Goal: Task Accomplishment & Management: Manage account settings

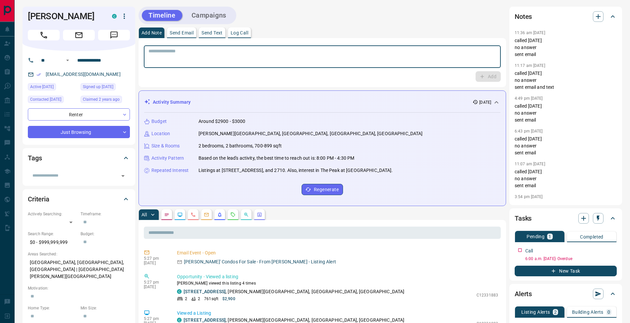
click at [201, 52] on textarea at bounding box center [321, 56] width 347 height 17
click at [243, 36] on button "Log Call" at bounding box center [239, 32] width 23 height 11
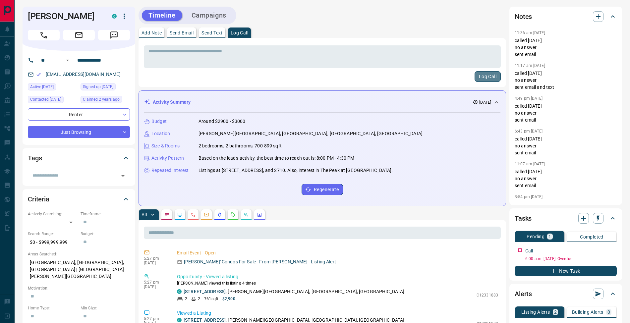
click at [496, 76] on button "Log Call" at bounding box center [487, 76] width 26 height 11
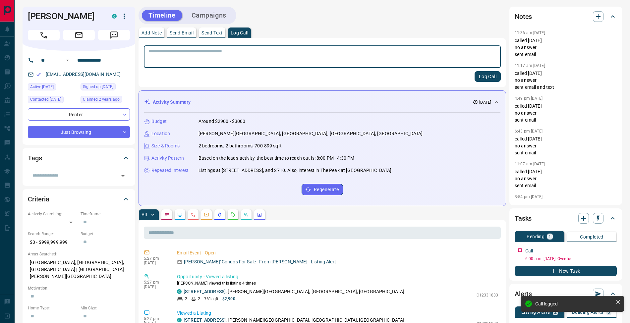
click at [150, 33] on p "Add Note" at bounding box center [151, 32] width 20 height 5
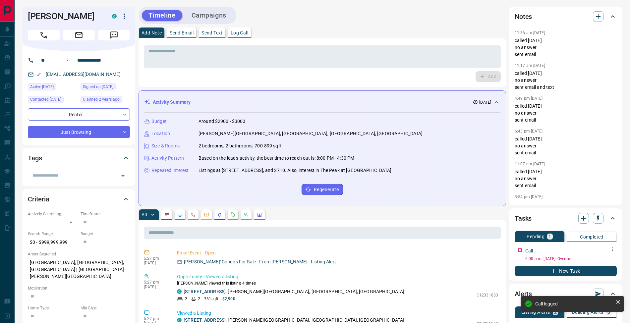
click at [612, 247] on icon "button" at bounding box center [611, 248] width 5 height 5
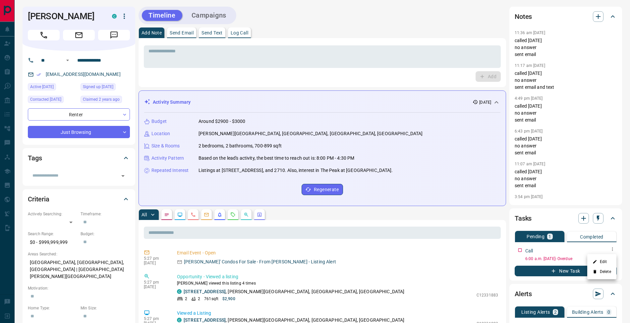
click at [608, 258] on li "Edit" at bounding box center [601, 262] width 29 height 10
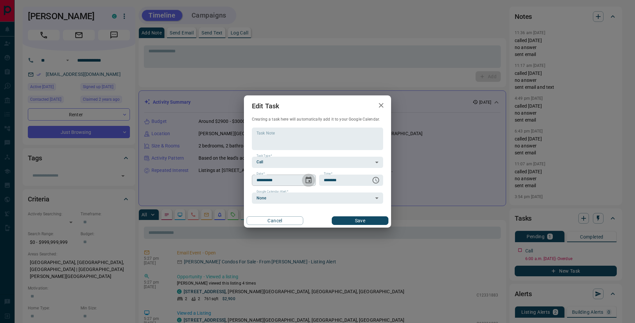
click at [311, 181] on icon "Choose date, selected date is Aug 7, 2025" at bounding box center [308, 180] width 6 height 7
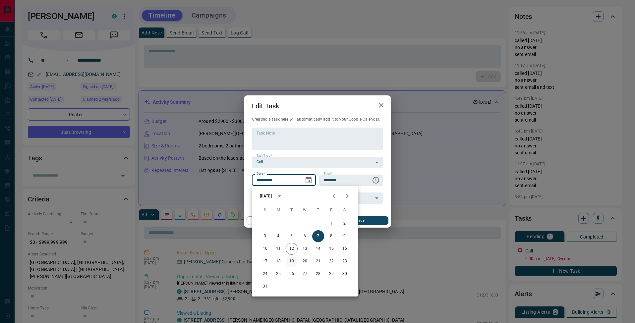
click at [294, 261] on button "19" at bounding box center [292, 261] width 12 height 12
type input "**********"
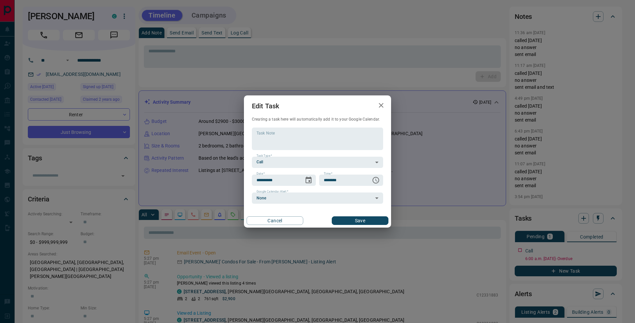
click at [373, 222] on button "Save" at bounding box center [360, 220] width 57 height 9
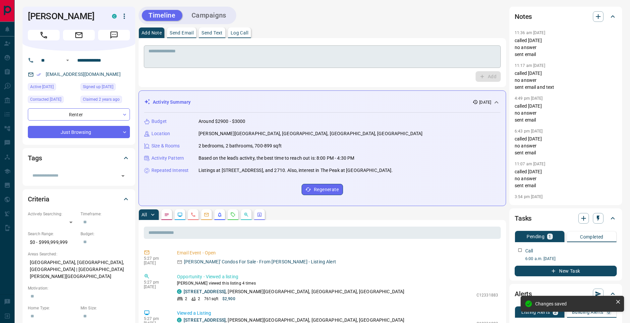
click at [201, 57] on textarea at bounding box center [321, 56] width 347 height 17
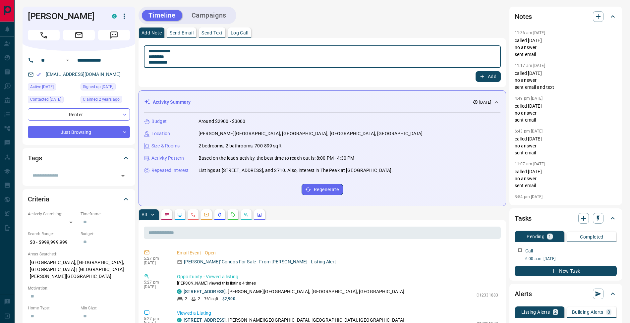
click at [151, 58] on textarea "**********" at bounding box center [321, 56] width 347 height 17
type textarea "**********"
click at [483, 78] on icon "button" at bounding box center [482, 77] width 6 height 6
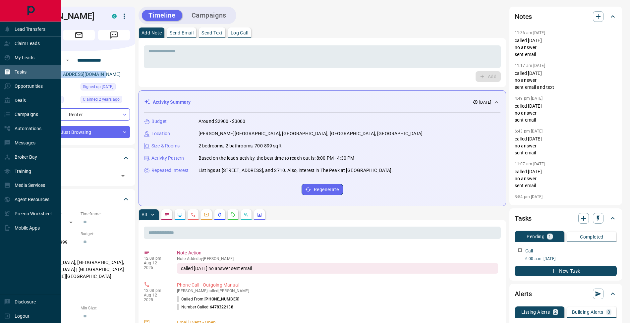
click at [11, 74] on div "Tasks" at bounding box center [15, 72] width 23 height 11
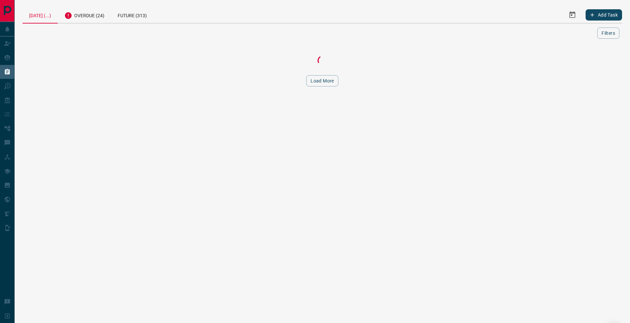
drag, startPoint x: 84, startPoint y: 16, endPoint x: 92, endPoint y: 31, distance: 18.1
click at [84, 16] on div "Overdue (24)" at bounding box center [84, 15] width 53 height 16
